Goal: Task Accomplishment & Management: Use online tool/utility

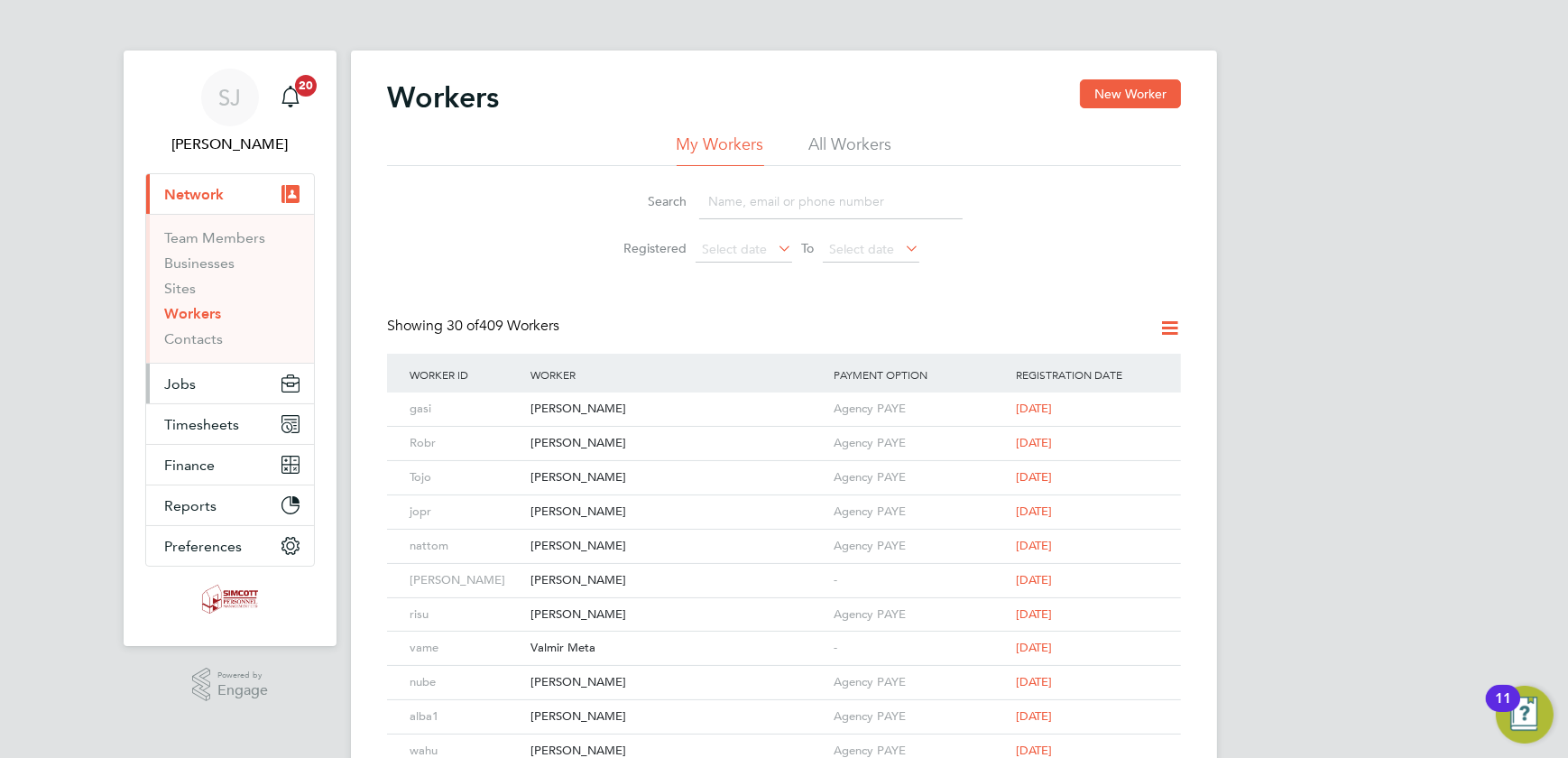
click at [189, 388] on span "Jobs" at bounding box center [180, 384] width 32 height 17
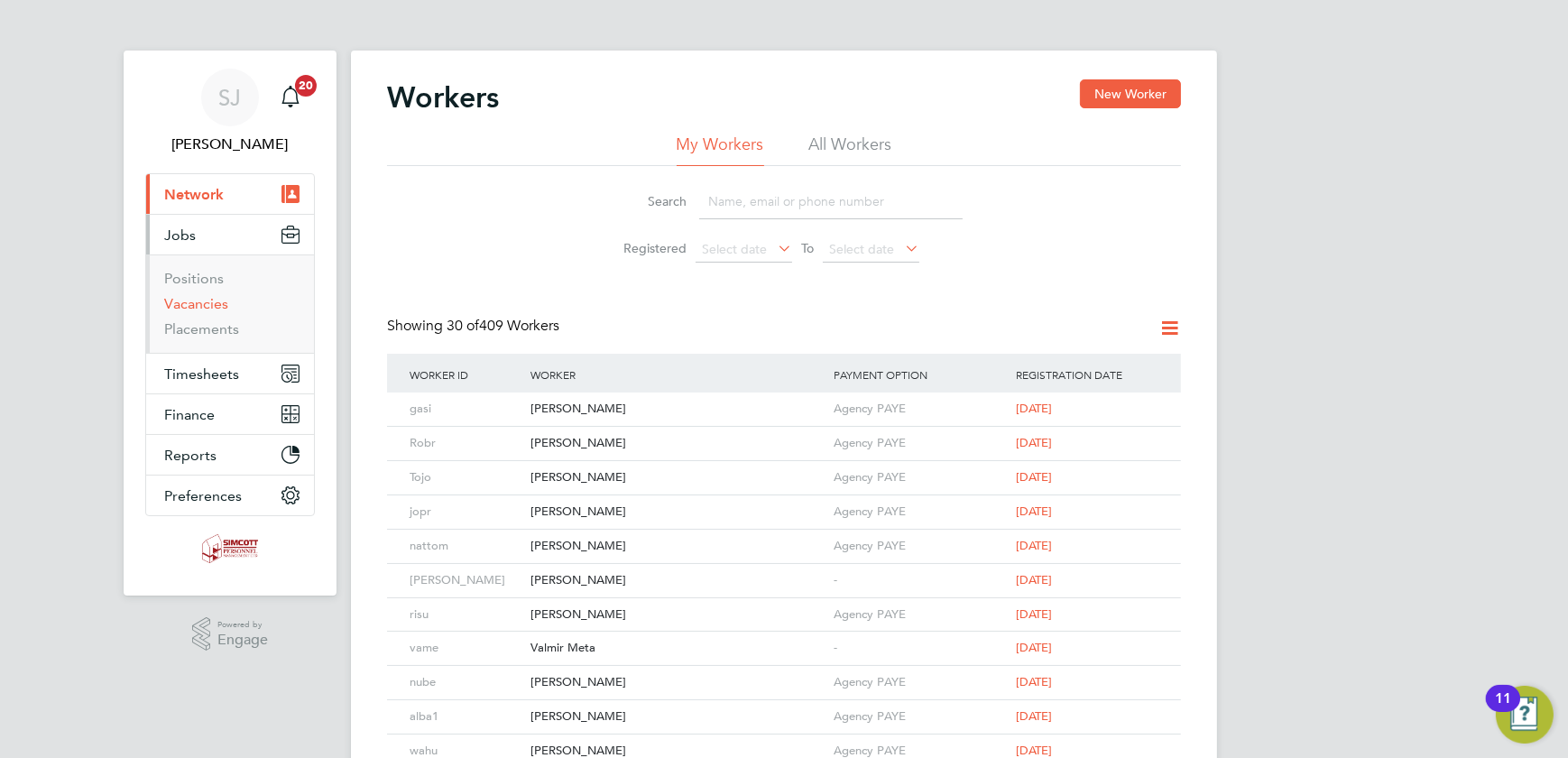
click at [208, 310] on link "Vacancies" at bounding box center [196, 304] width 64 height 17
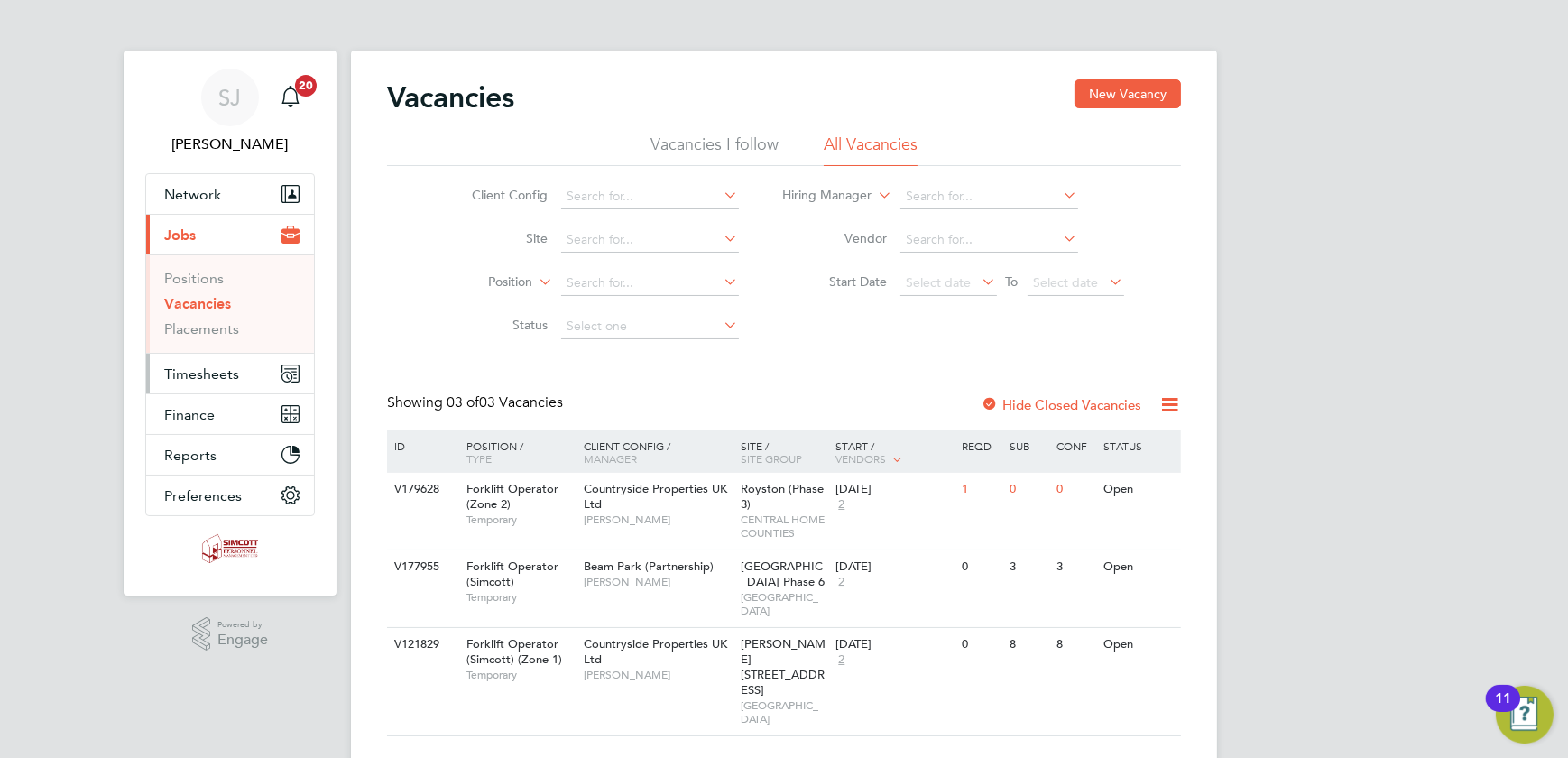
click at [186, 361] on button "Timesheets" at bounding box center [229, 373] width 167 height 40
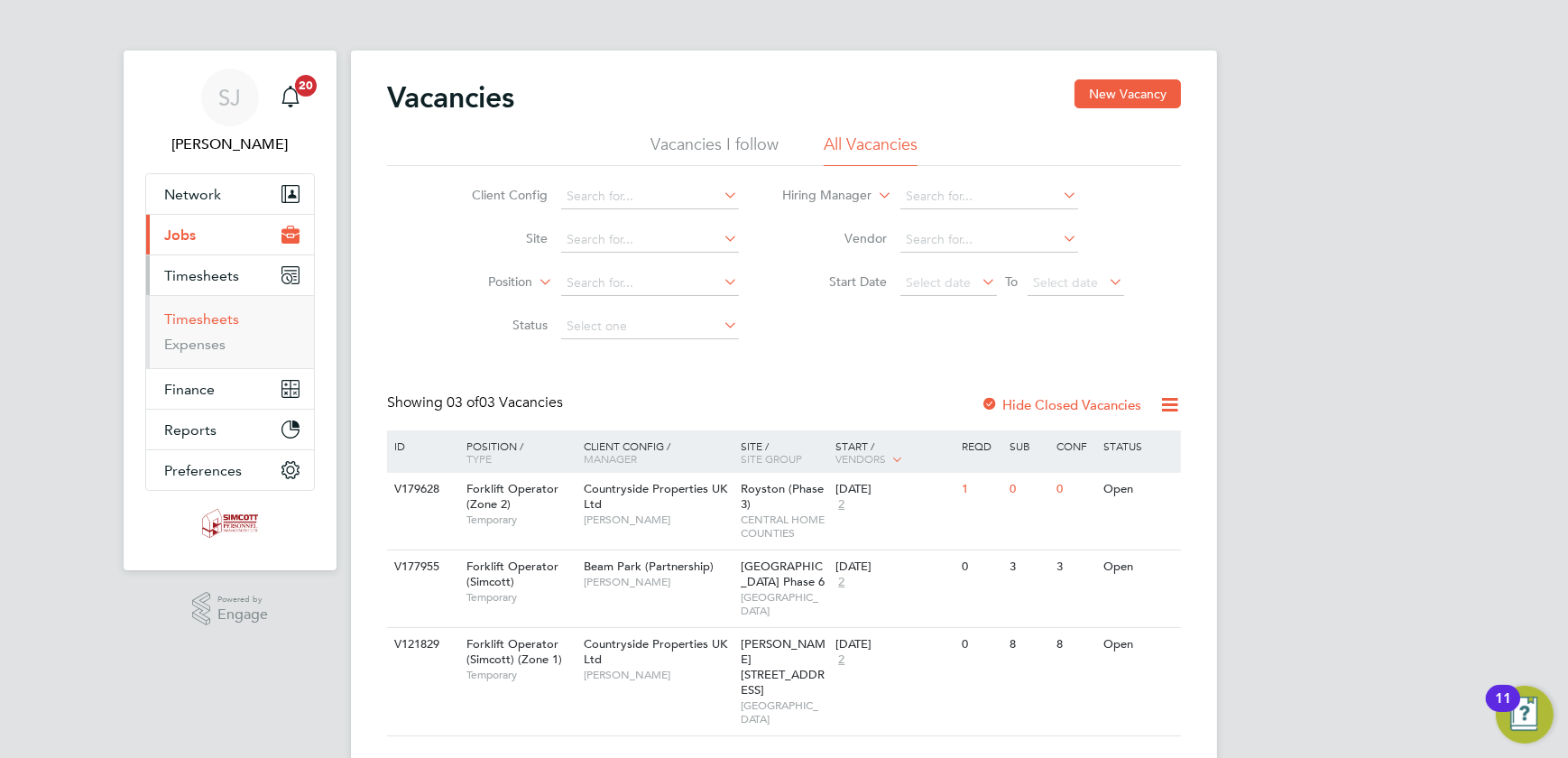
click at [206, 313] on link "Timesheets" at bounding box center [201, 319] width 75 height 17
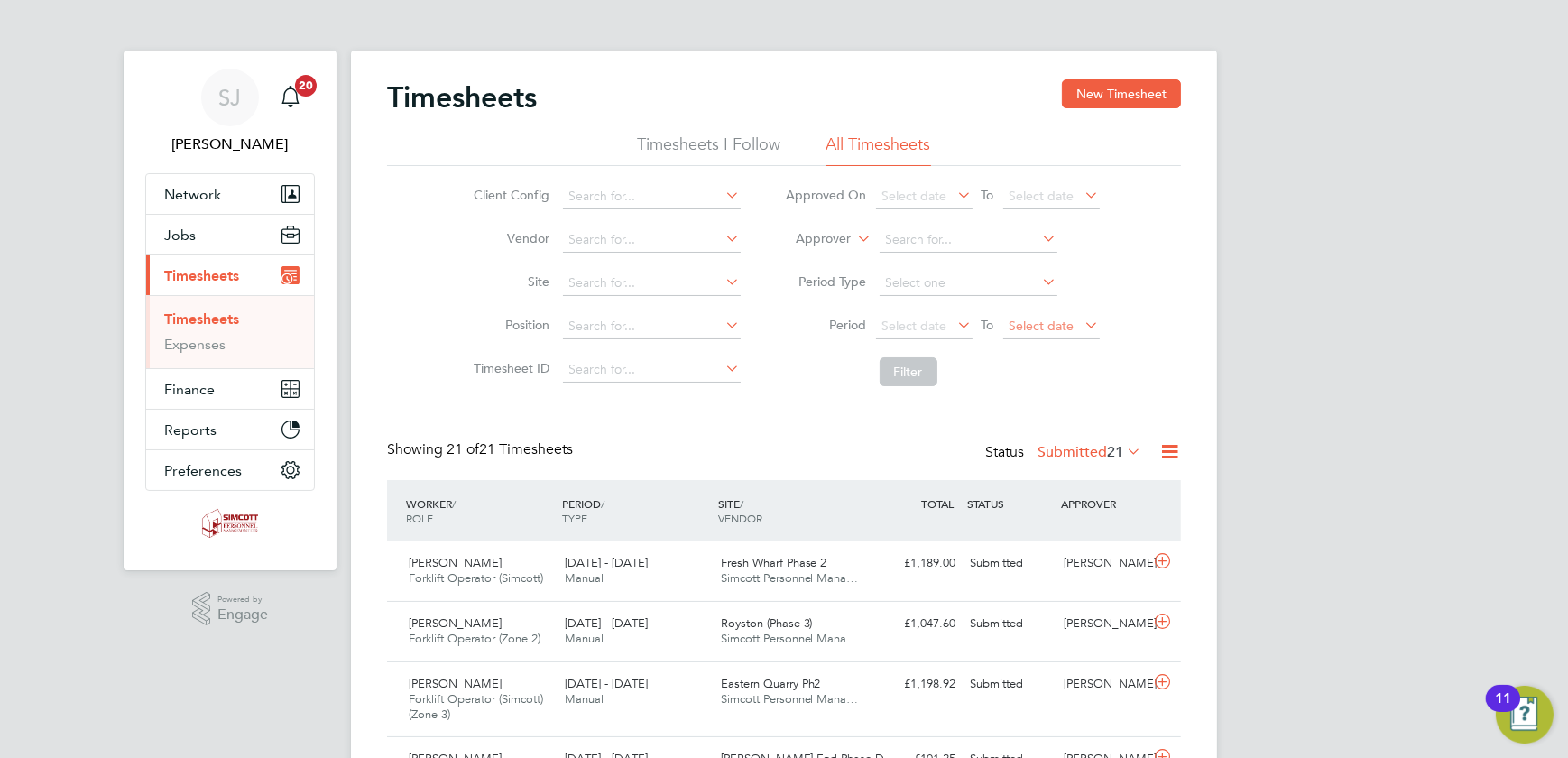
click at [1061, 324] on span "Select date" at bounding box center [1041, 325] width 65 height 16
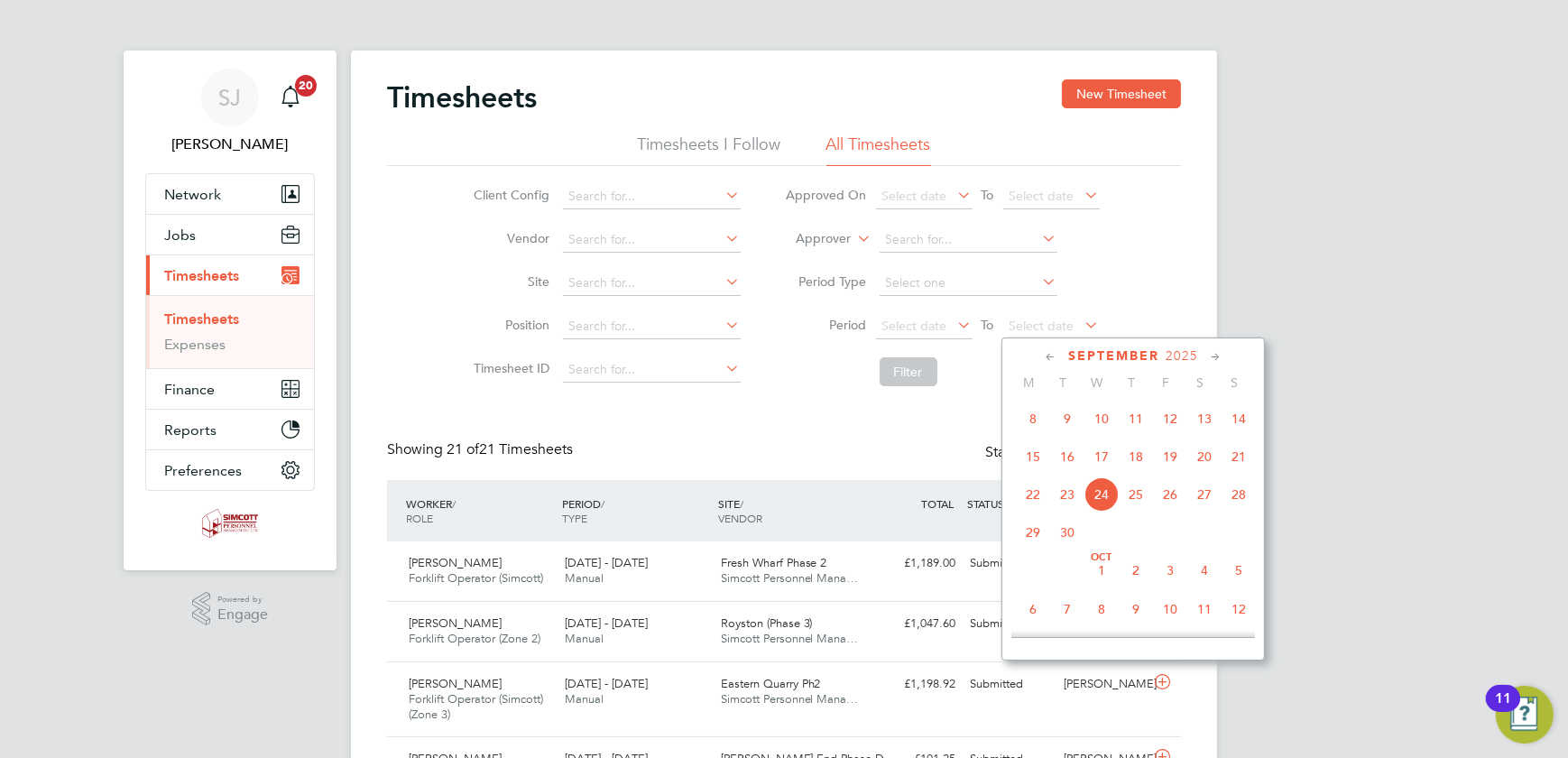
click at [1238, 467] on span "21" at bounding box center [1238, 456] width 34 height 34
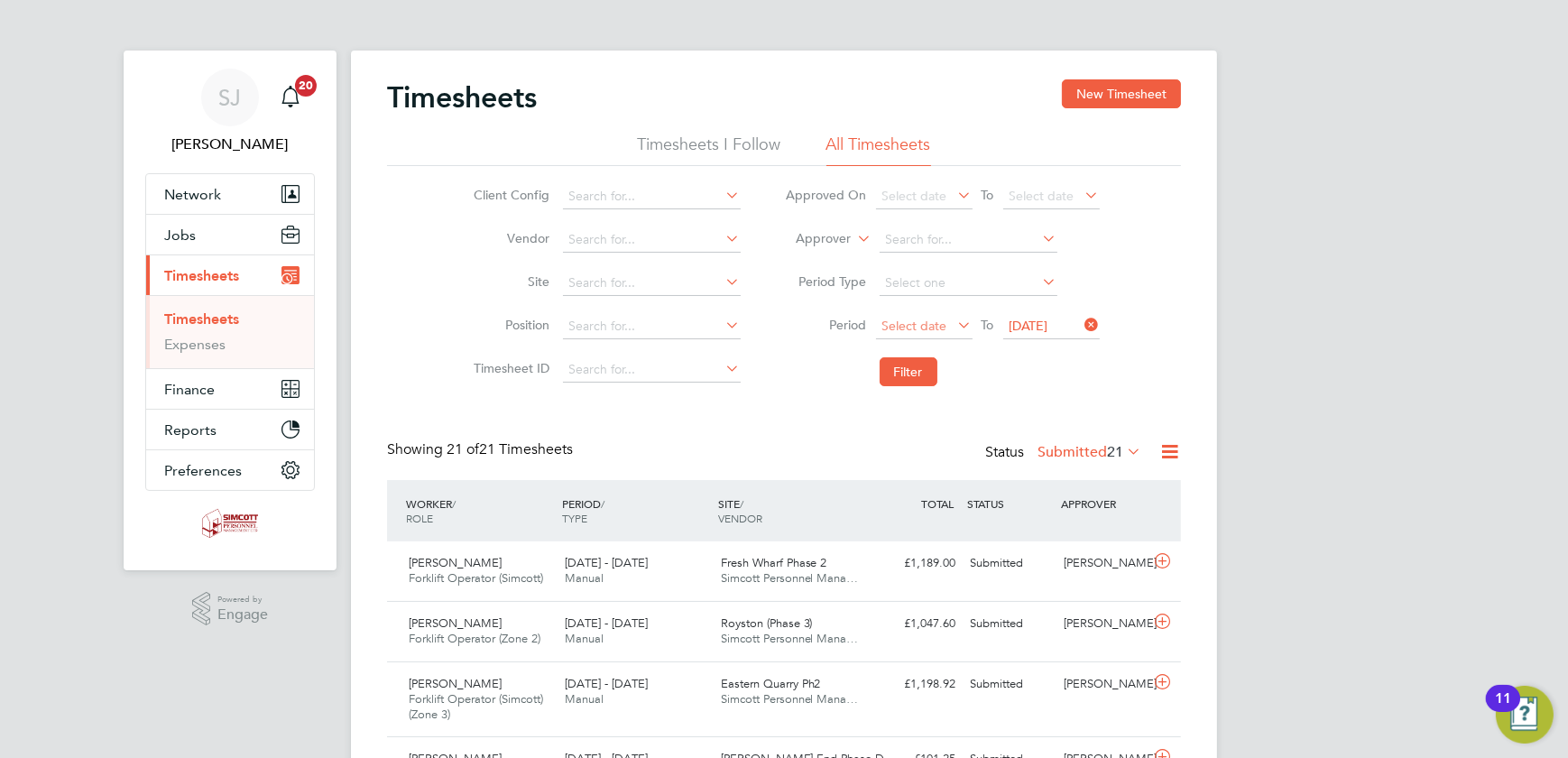
click at [928, 325] on span "Select date" at bounding box center [914, 325] width 65 height 16
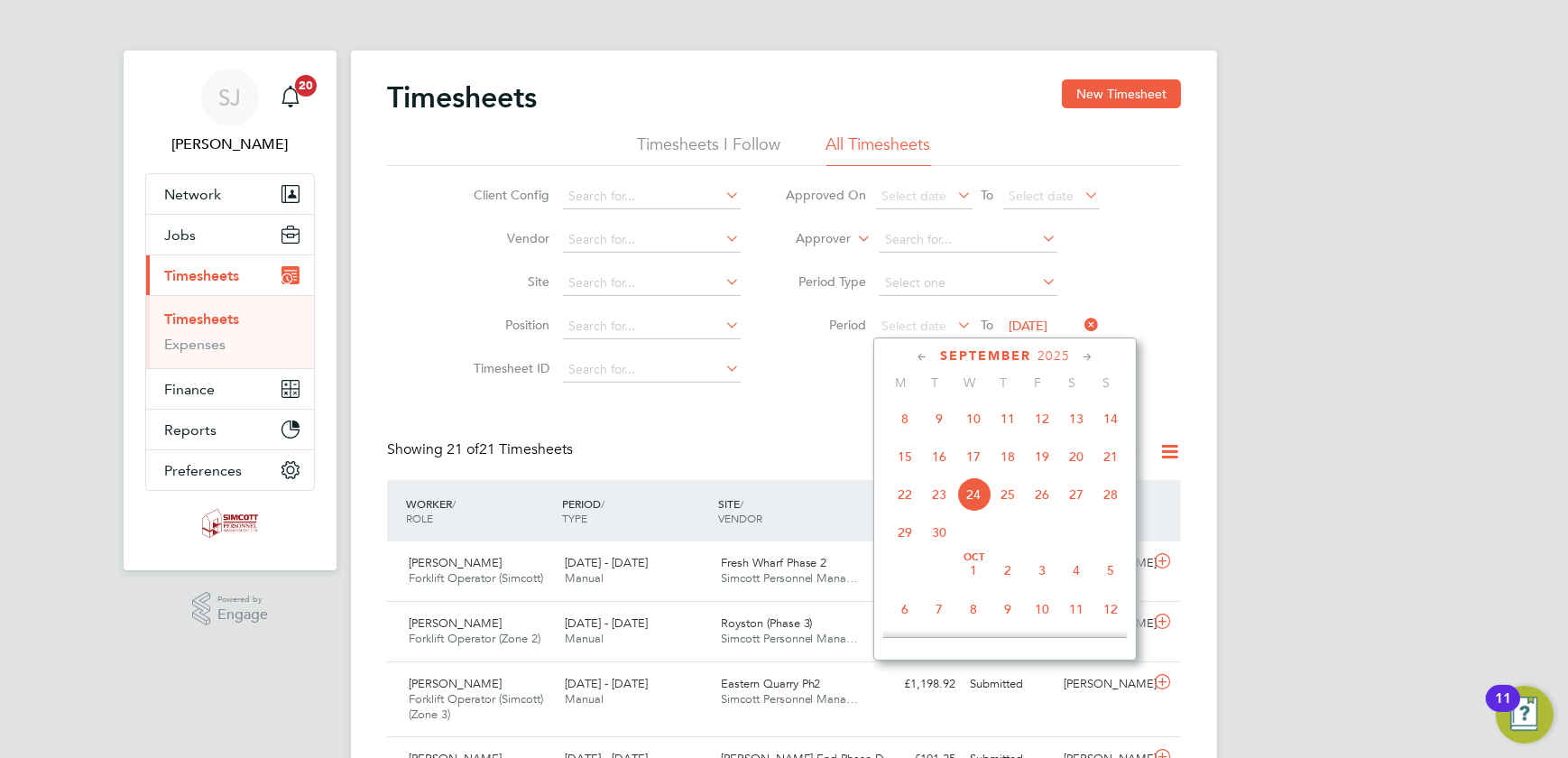
click at [901, 454] on span "15" at bounding box center [904, 456] width 34 height 34
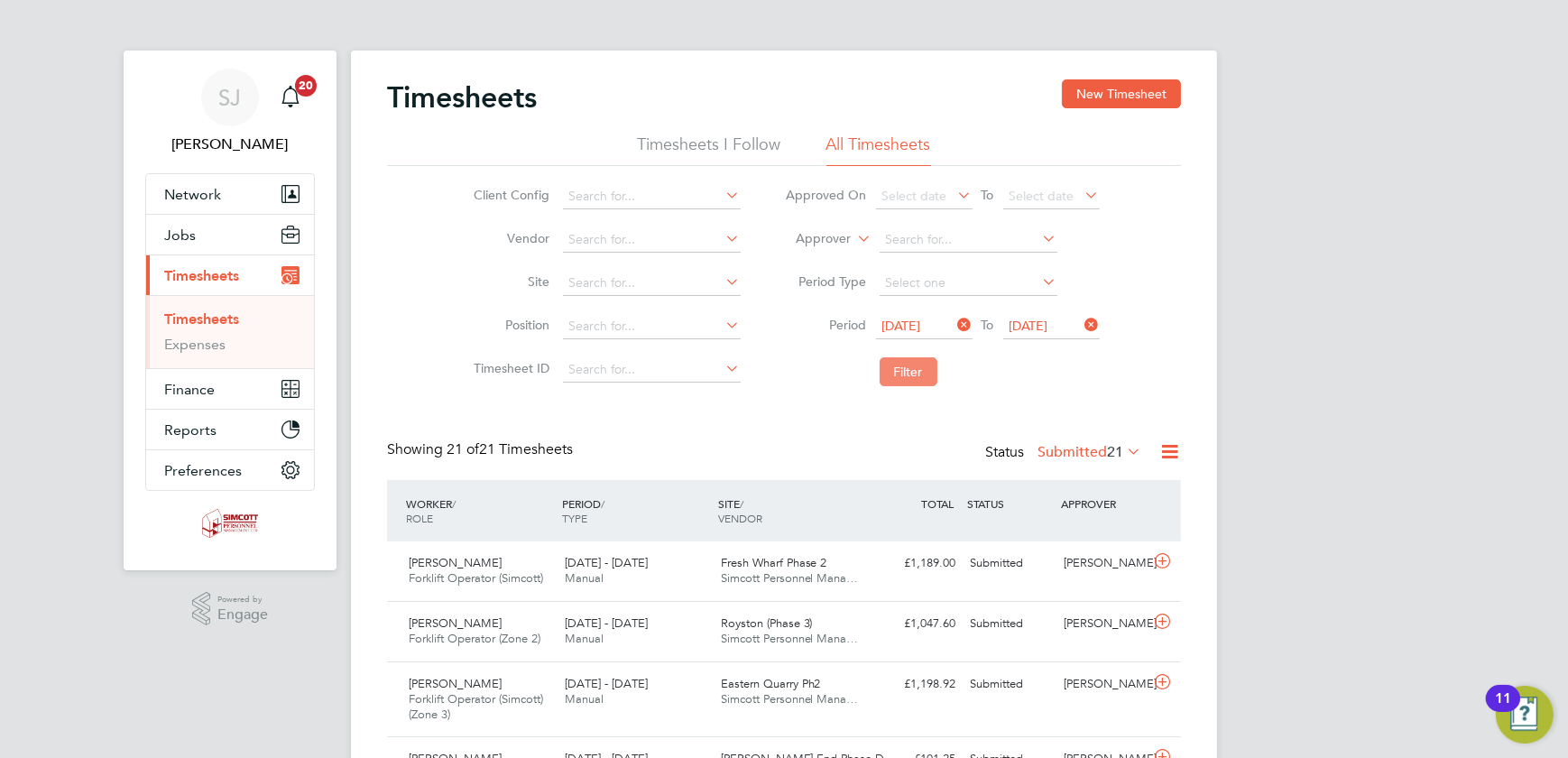
click at [905, 374] on button "Filter" at bounding box center [909, 372] width 58 height 29
click at [895, 378] on button "Filter" at bounding box center [909, 372] width 58 height 29
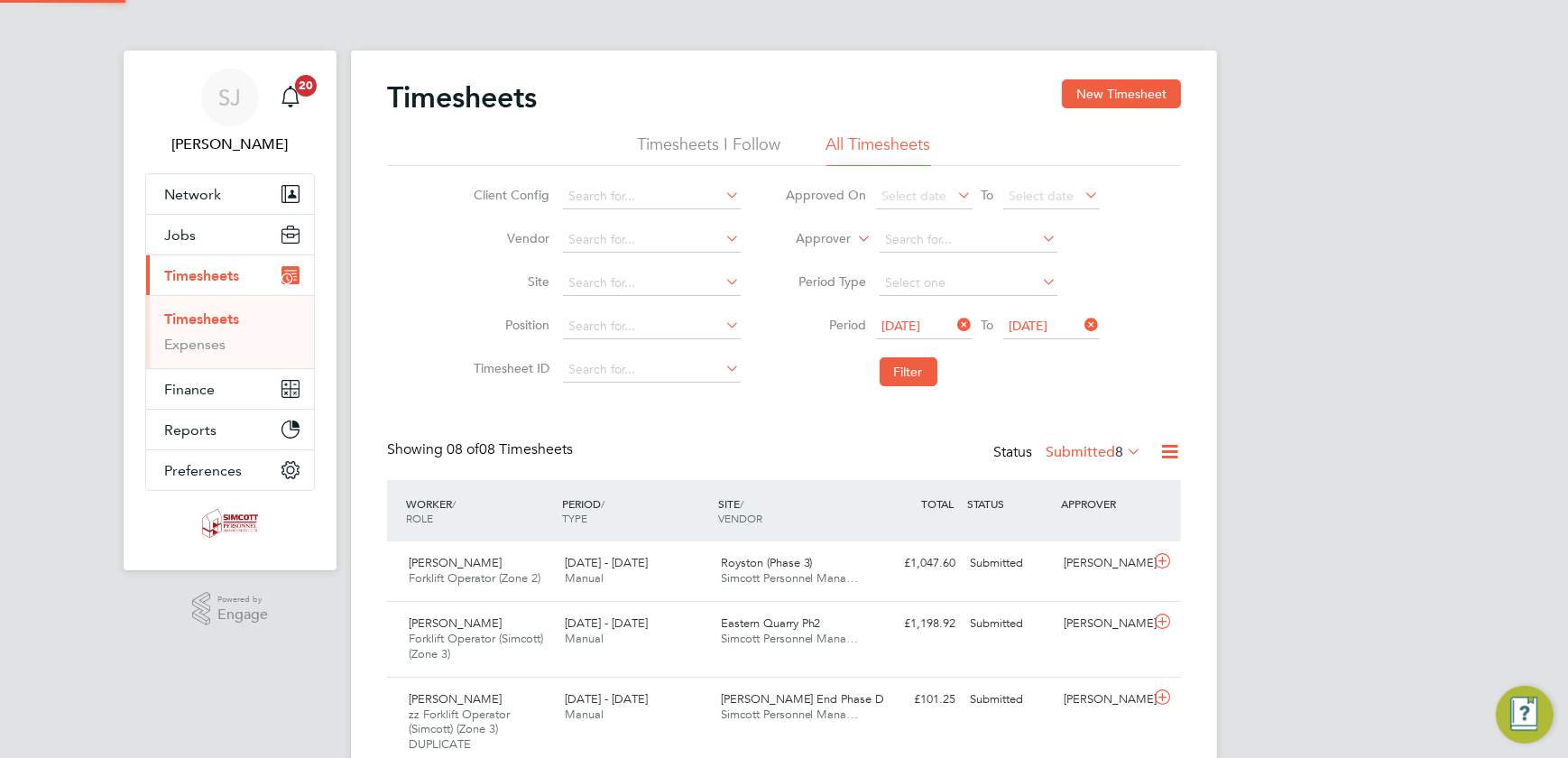
scroll to position [76, 156]
